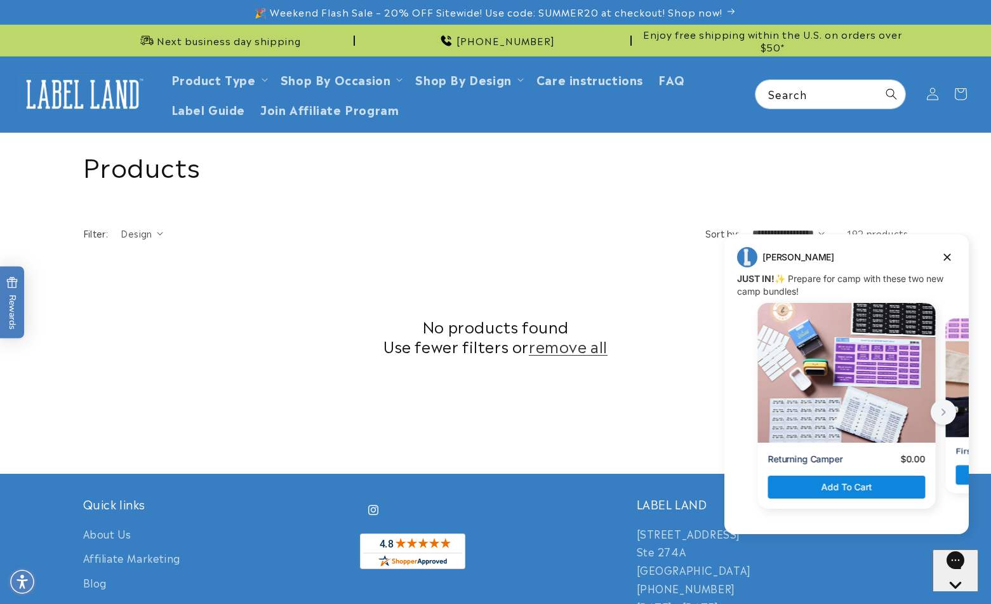
scroll to position [373, 0]
